Goal: Task Accomplishment & Management: Manage account settings

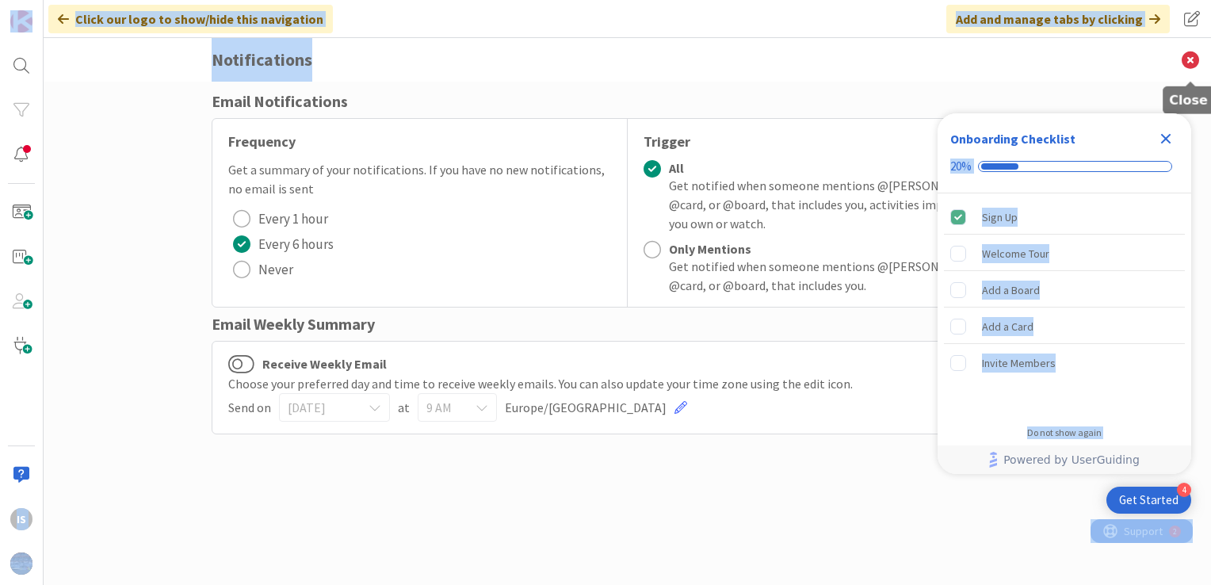
drag, startPoint x: 1167, startPoint y: 141, endPoint x: 1194, endPoint y: 62, distance: 83.7
click at [1194, 62] on body "4 Get Started Onboarding Checklist 20% Sign Up Welcome Tour Add a Board Add a C…" at bounding box center [605, 292] width 1211 height 585
copy body "20% Sign Up Welcome Tour Add a Board Add a Card Invite Members Congratulations!…"
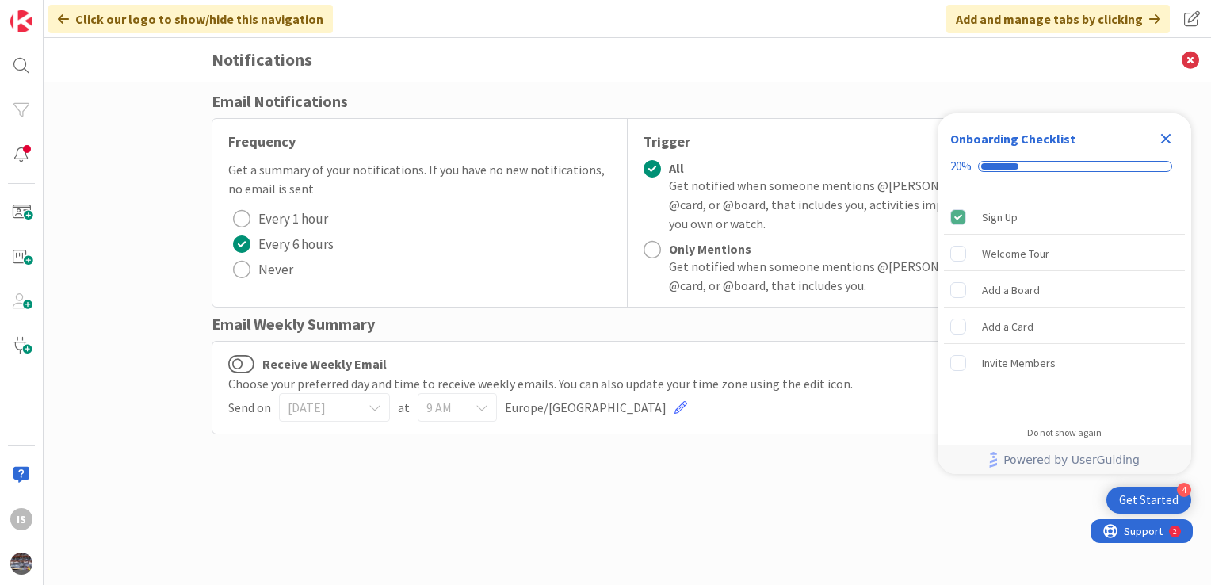
click at [1167, 140] on icon "Close Checklist" at bounding box center [1166, 139] width 10 height 10
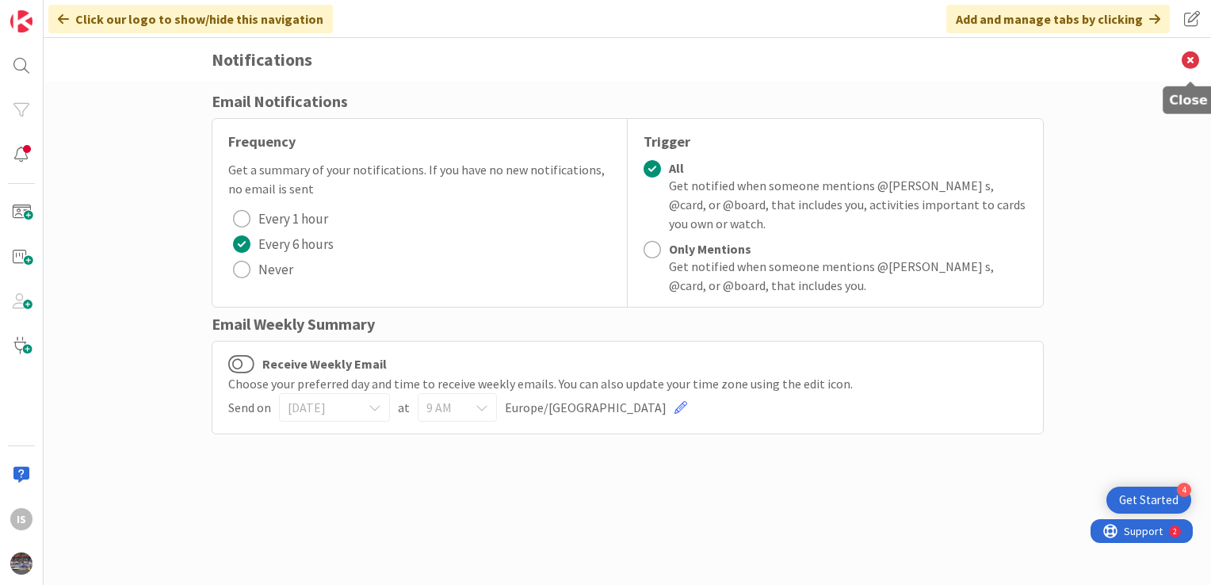
click at [1189, 66] on icon at bounding box center [1190, 60] width 41 height 44
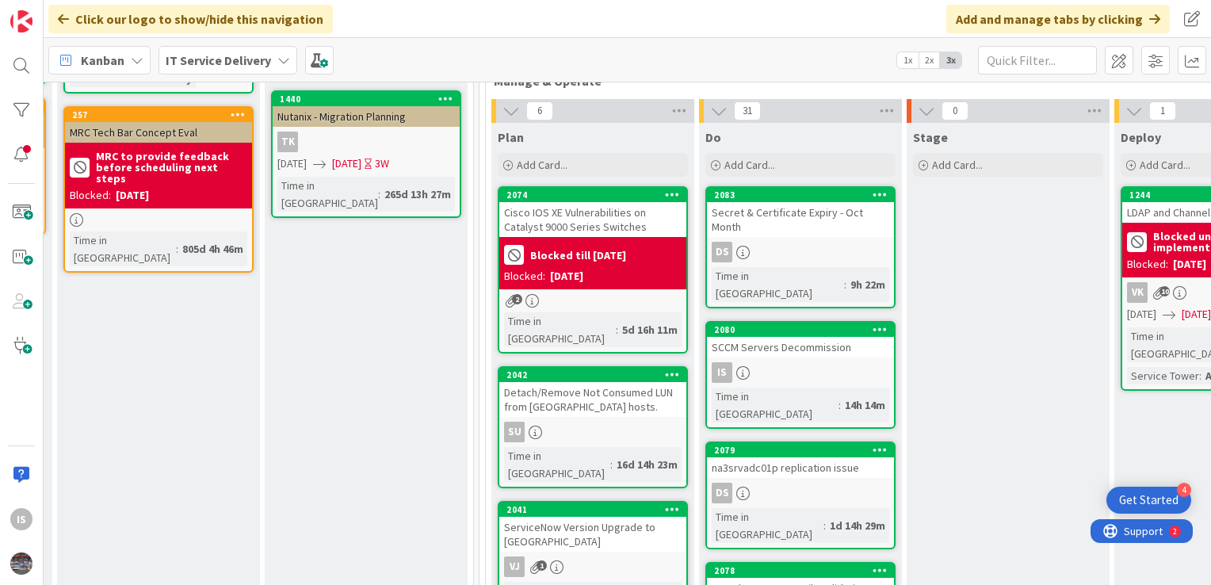
scroll to position [415, 621]
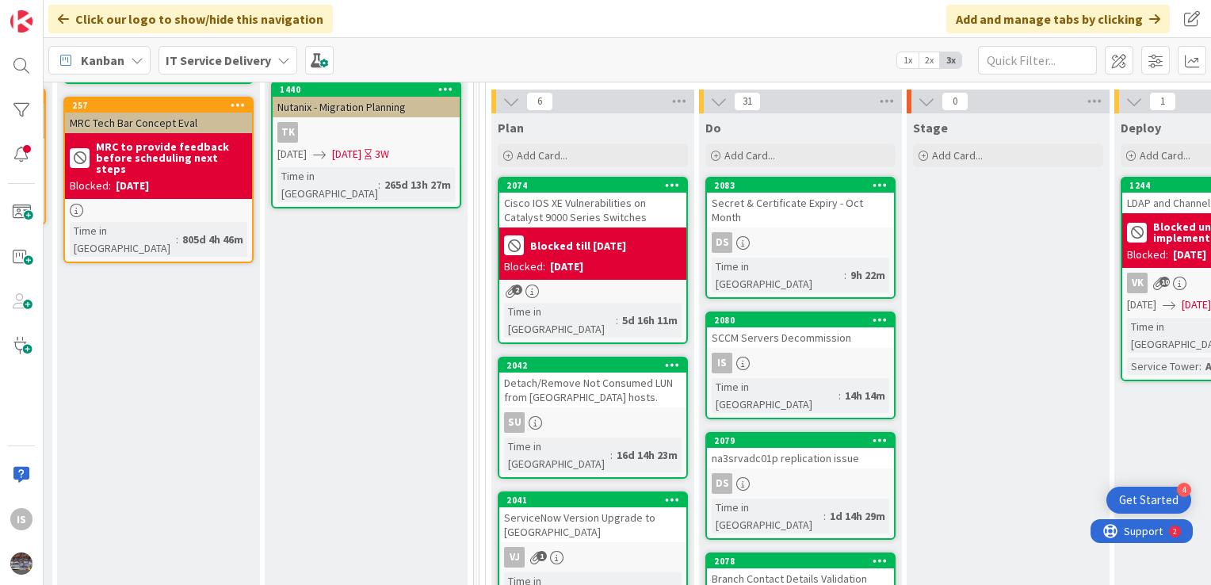
click at [784, 327] on div "SCCM Servers Decommission" at bounding box center [800, 337] width 187 height 21
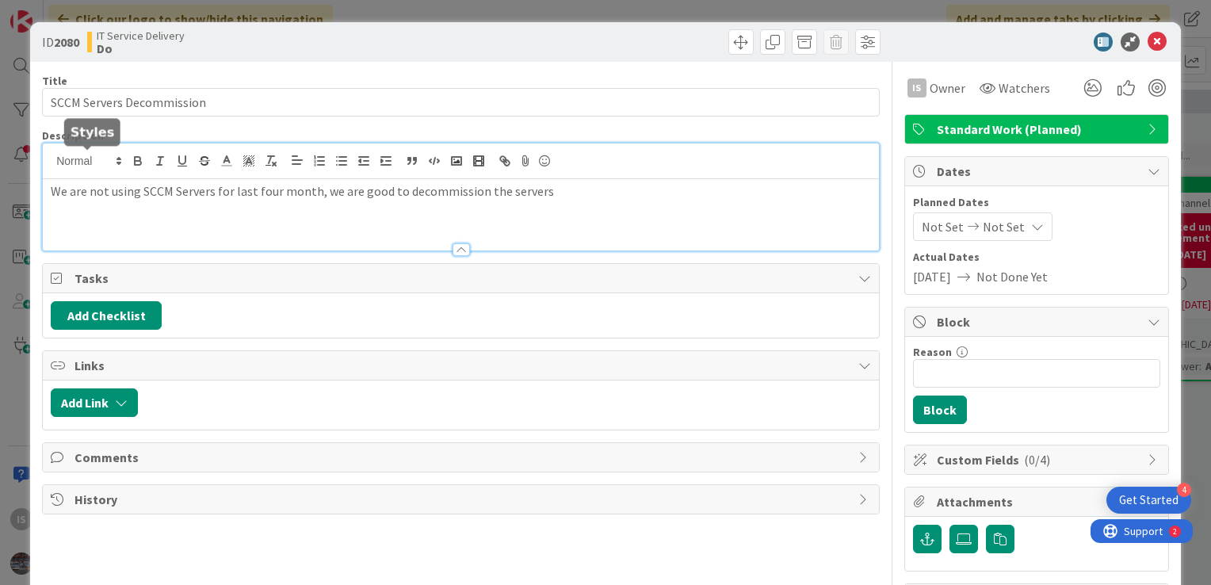
click at [51, 162] on div "We are not using SCCM Servers for last four month, we are good to decommission …" at bounding box center [461, 196] width 836 height 107
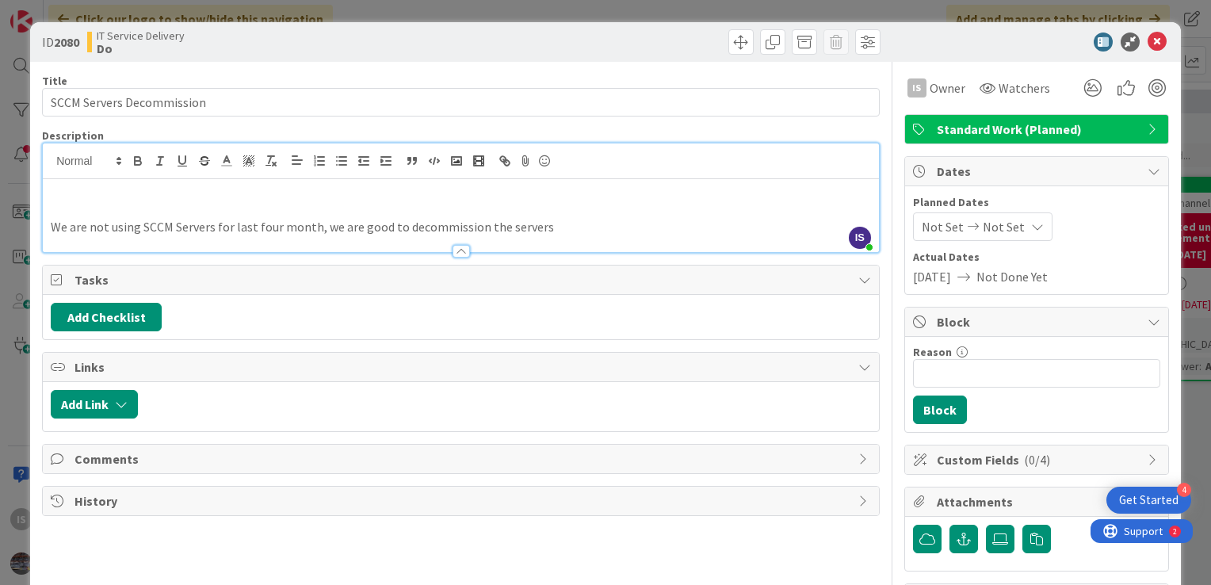
click at [54, 201] on p at bounding box center [461, 210] width 820 height 18
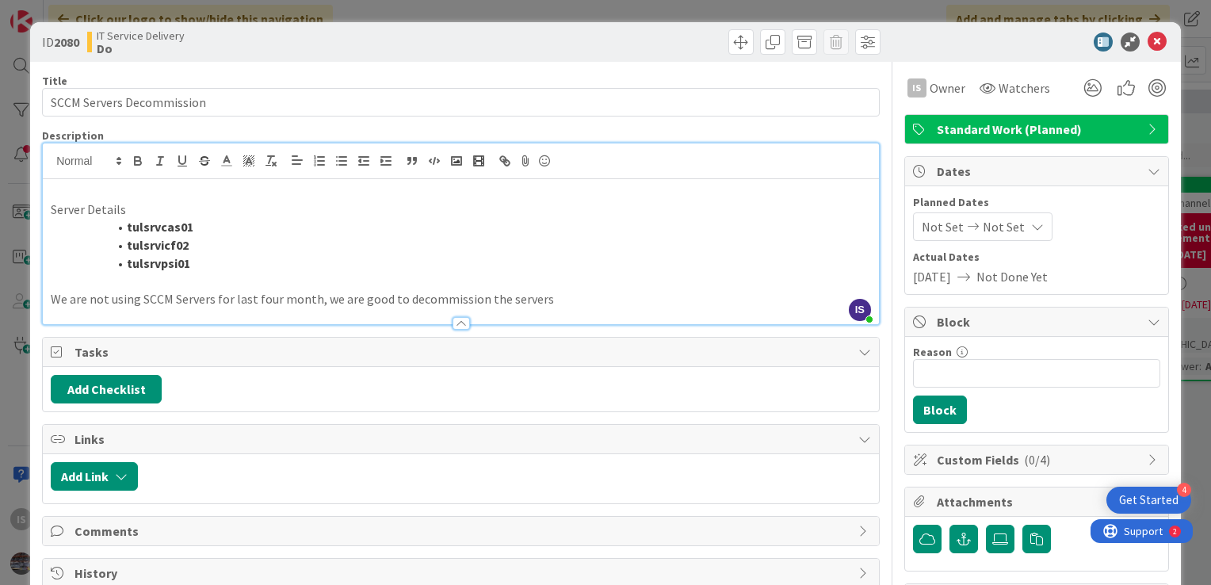
click at [58, 197] on p at bounding box center [461, 191] width 820 height 18
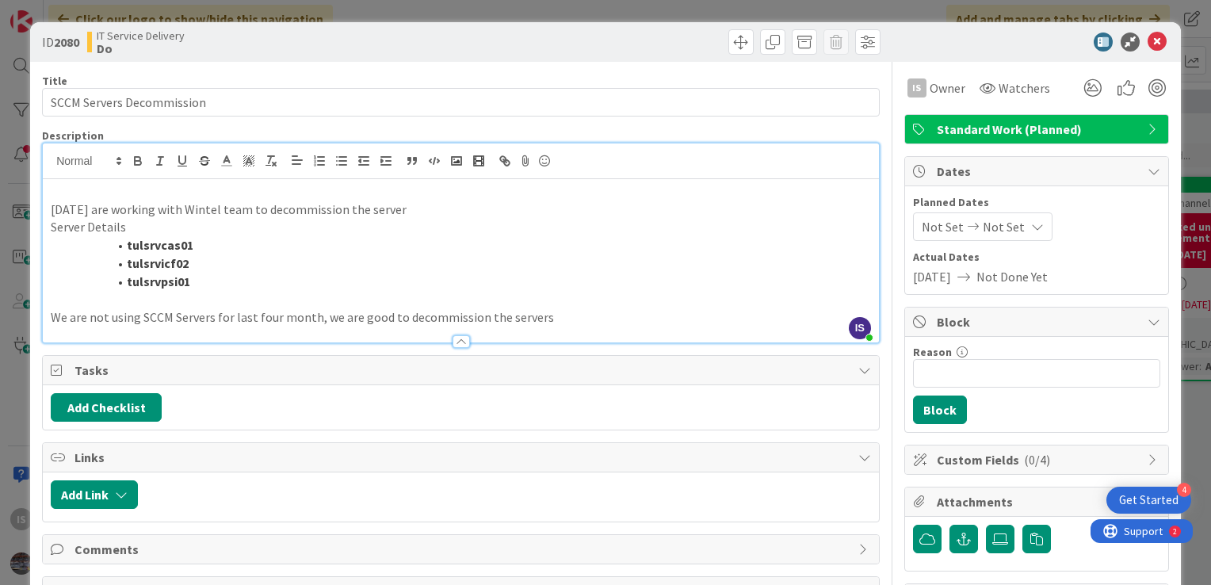
click at [417, 211] on p "10/2 - We are working with Wintel team to decommission the server" at bounding box center [461, 210] width 820 height 18
click at [195, 284] on li "tulsrvpsi01" at bounding box center [470, 282] width 801 height 18
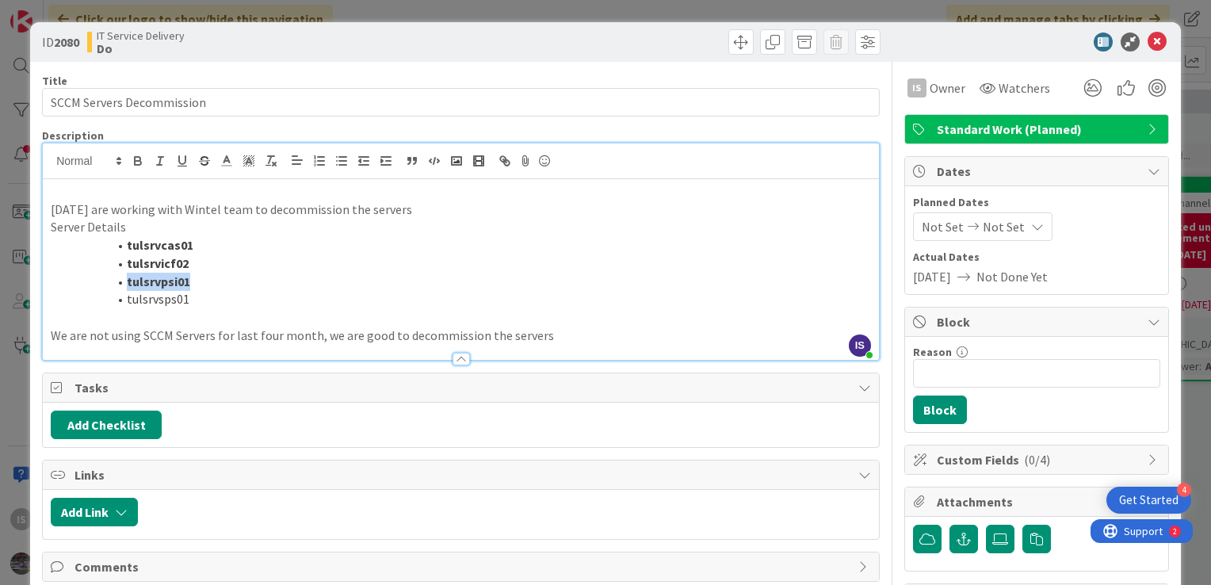
drag, startPoint x: 191, startPoint y: 283, endPoint x: 125, endPoint y: 278, distance: 66.0
click at [125, 278] on li "tulsrvpsi01" at bounding box center [470, 282] width 801 height 18
click at [199, 300] on li "tulsrvsps01" at bounding box center [470, 299] width 801 height 18
drag, startPoint x: 189, startPoint y: 278, endPoint x: 124, endPoint y: 281, distance: 64.2
click at [124, 281] on li "tulsrvpsi01" at bounding box center [470, 282] width 801 height 18
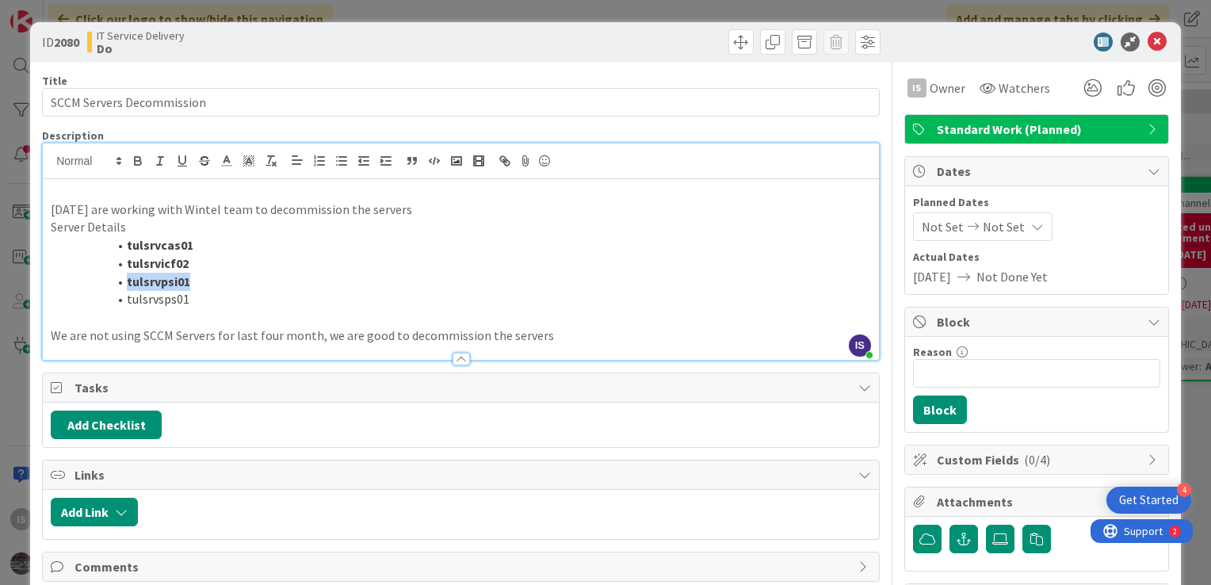
copy strong "tulsrvpsi01"
click at [178, 300] on li "tulsrvsps01" at bounding box center [470, 299] width 801 height 18
drag, startPoint x: 193, startPoint y: 298, endPoint x: 123, endPoint y: 296, distance: 70.6
click at [123, 296] on li "tulsrvsps01" at bounding box center [470, 299] width 801 height 18
click at [175, 298] on strong "tulsrvpsi01" at bounding box center [158, 299] width 63 height 16
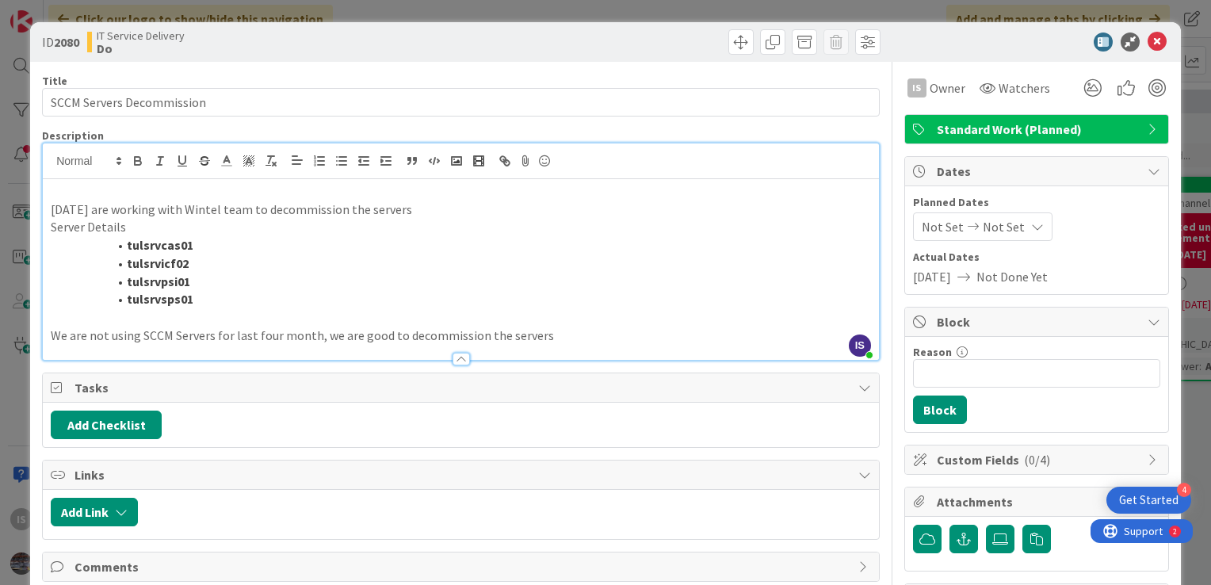
click at [368, 295] on li "tulsrvsps01" at bounding box center [470, 299] width 801 height 18
click at [84, 208] on p "10/2 - We are working with Wintel team to decommission the servers" at bounding box center [461, 210] width 820 height 18
click at [478, 254] on li "tulsrvicf02" at bounding box center [470, 263] width 801 height 18
click at [626, 208] on p "10/2 - Tony confirmed for decommissioning the server, we are working with Winte…" at bounding box center [461, 210] width 820 height 18
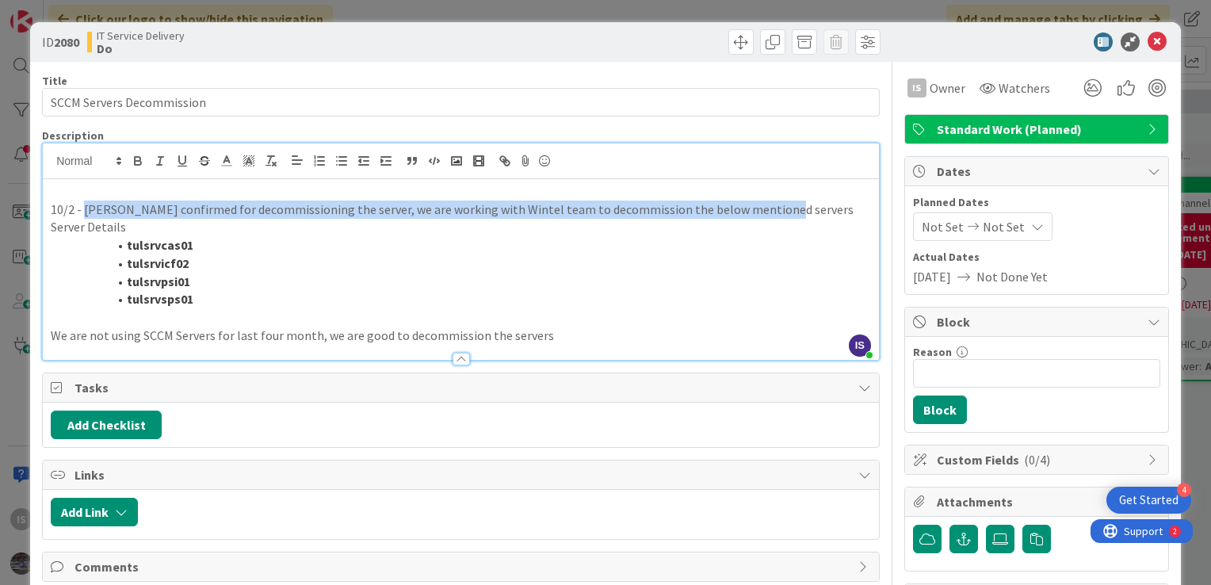
drag, startPoint x: 772, startPoint y: 212, endPoint x: 83, endPoint y: 211, distance: 688.8
click at [83, 211] on p "10/2 - Tony confirmed for decommissioning the server, we are working with Winte…" at bounding box center [461, 210] width 820 height 18
copy p "Tony confirmed for decommissioning the server, we are working with Wintel team …"
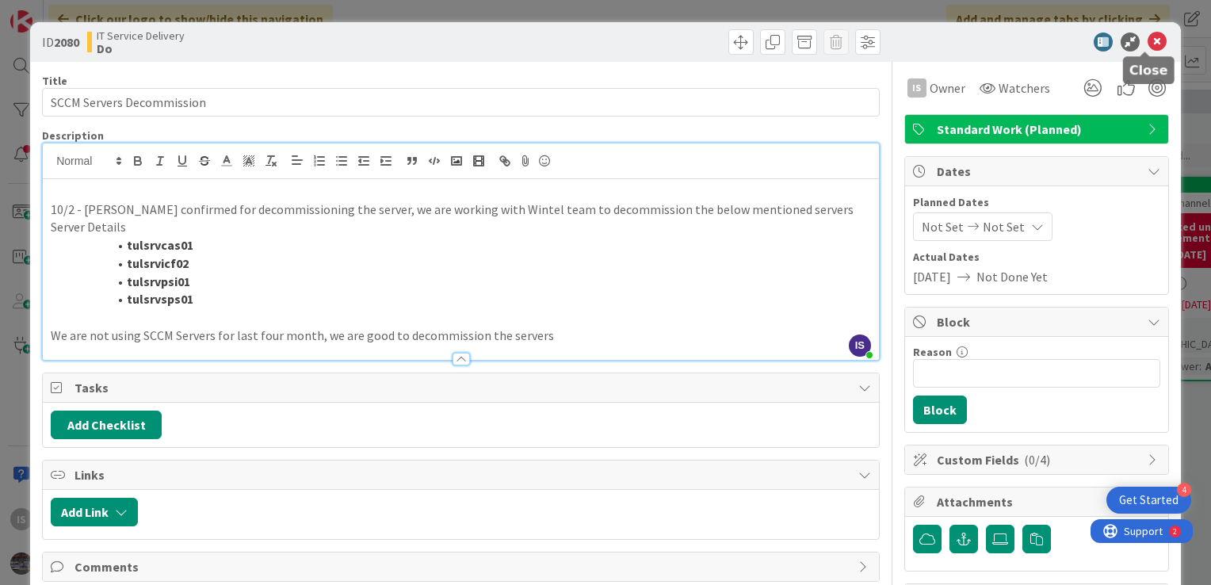
click at [1149, 42] on icon at bounding box center [1157, 41] width 19 height 19
